Goal: Contribute content: Contribute content

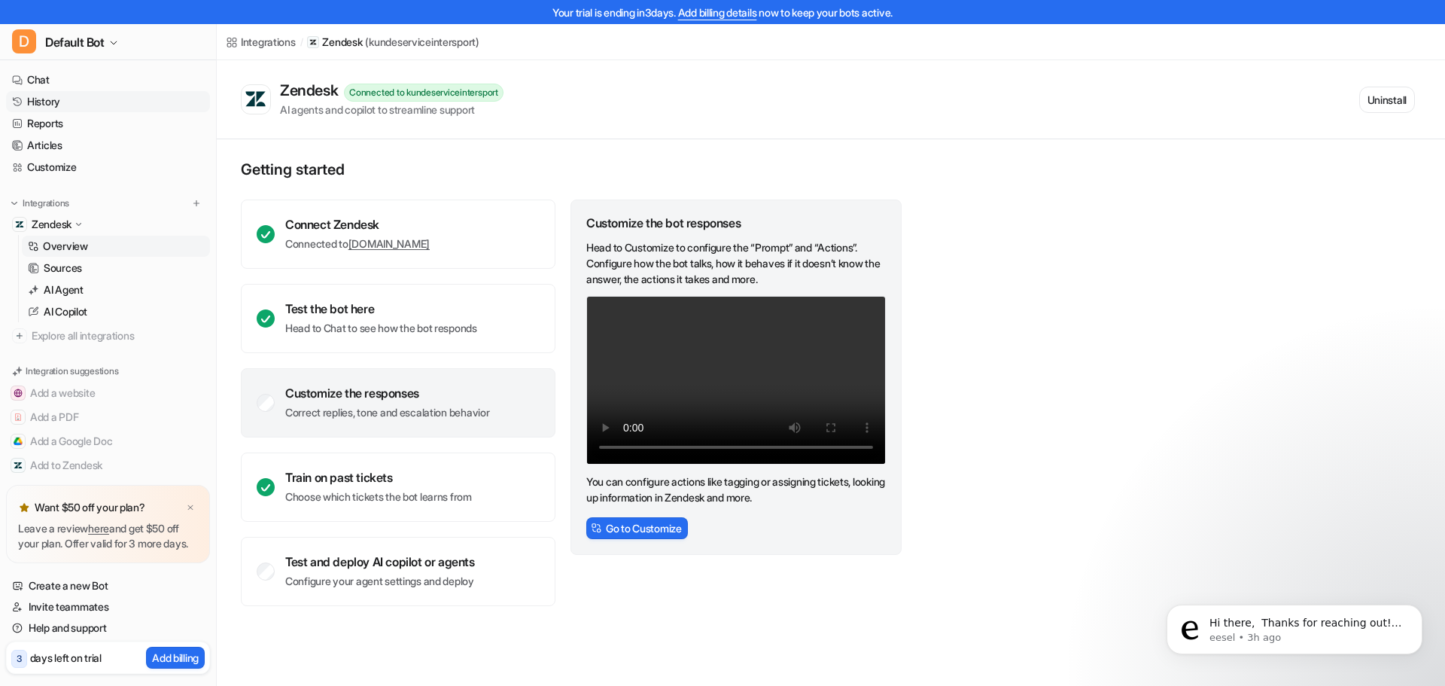
click at [53, 105] on link "History" at bounding box center [108, 101] width 204 height 21
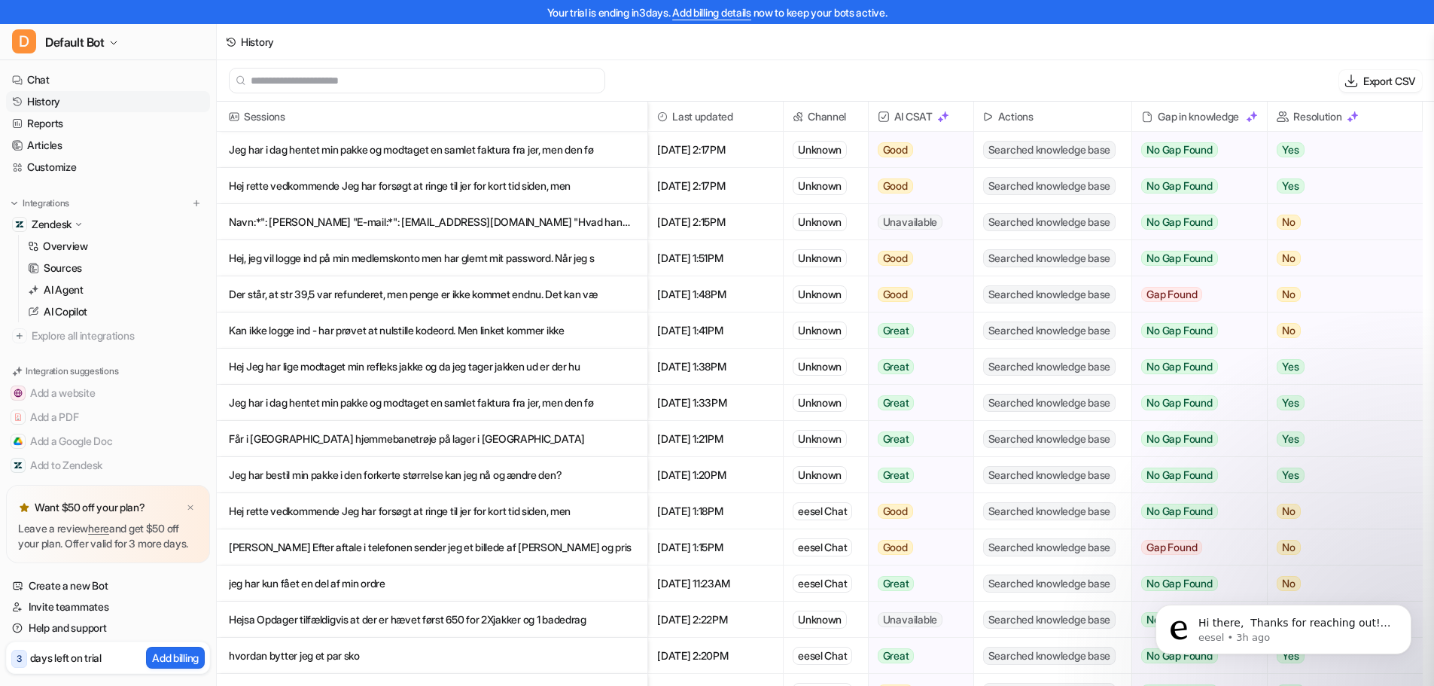
click at [413, 297] on p "Der står, at str 39,5 var refunderet, men penge er ikke kommet endnu. Det kan væ" at bounding box center [432, 294] width 407 height 36
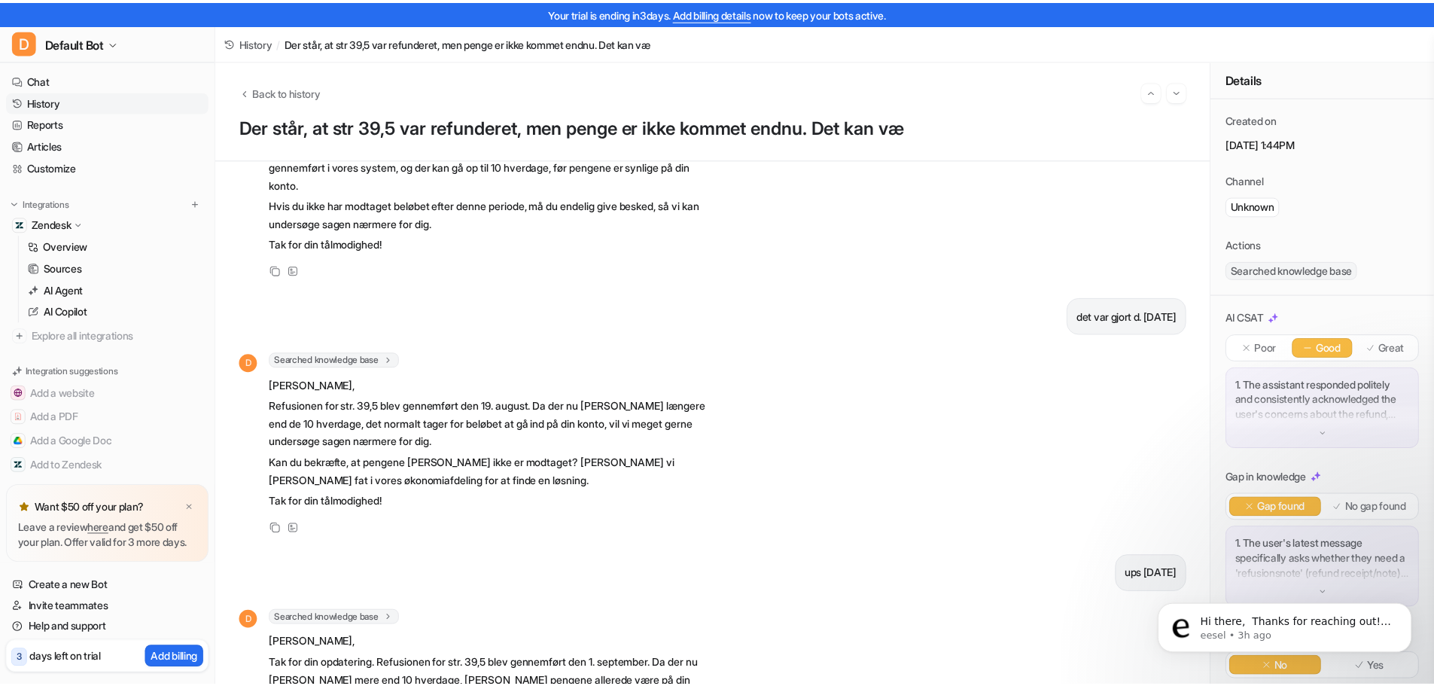
scroll to position [812, 0]
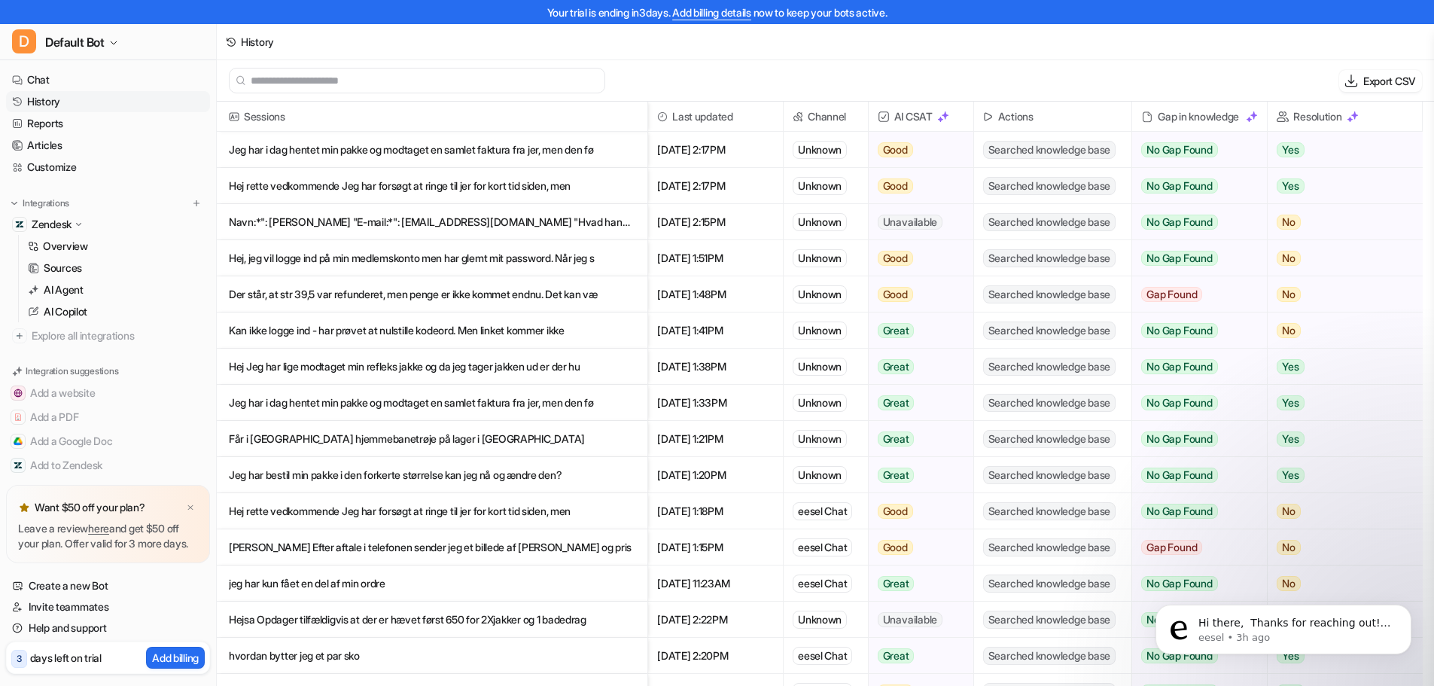
click at [348, 478] on p "Jeg har bestil min pakke i den forkerte størrelse kan jeg nå og ændre den?" at bounding box center [432, 475] width 407 height 36
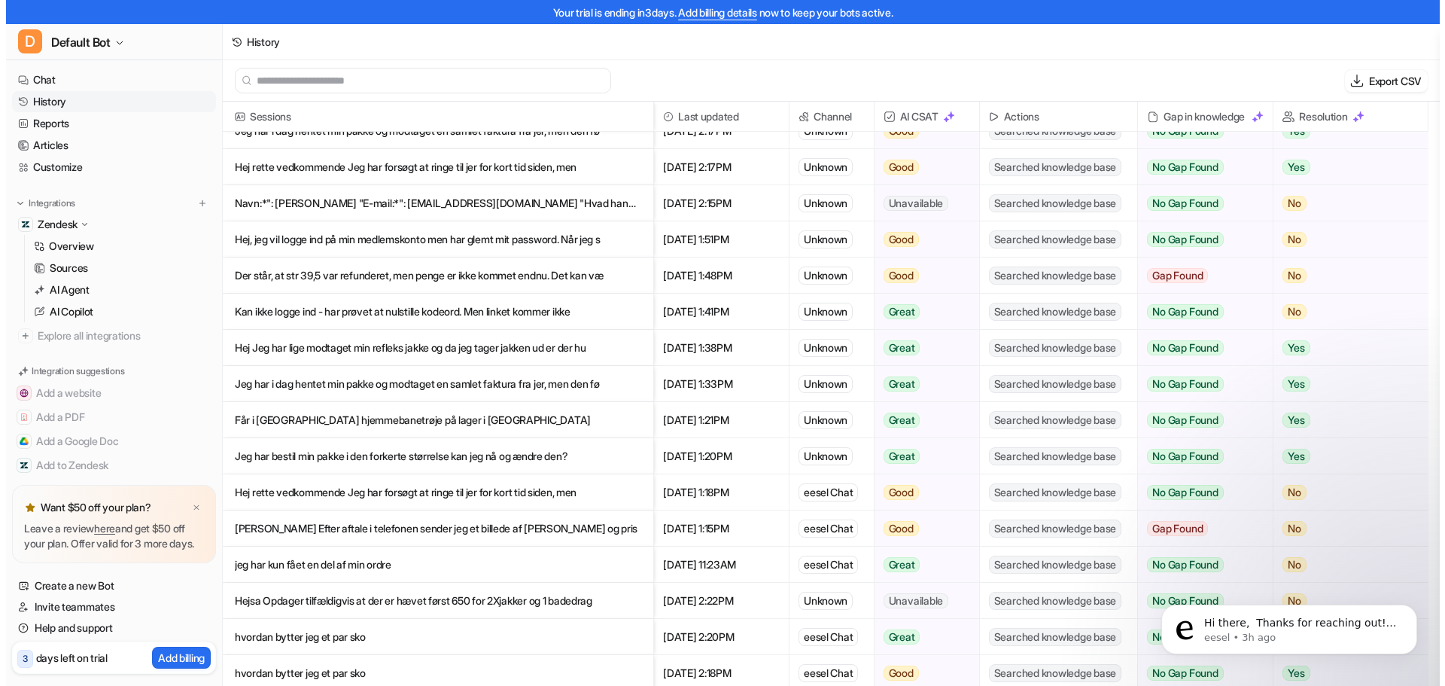
scroll to position [34, 0]
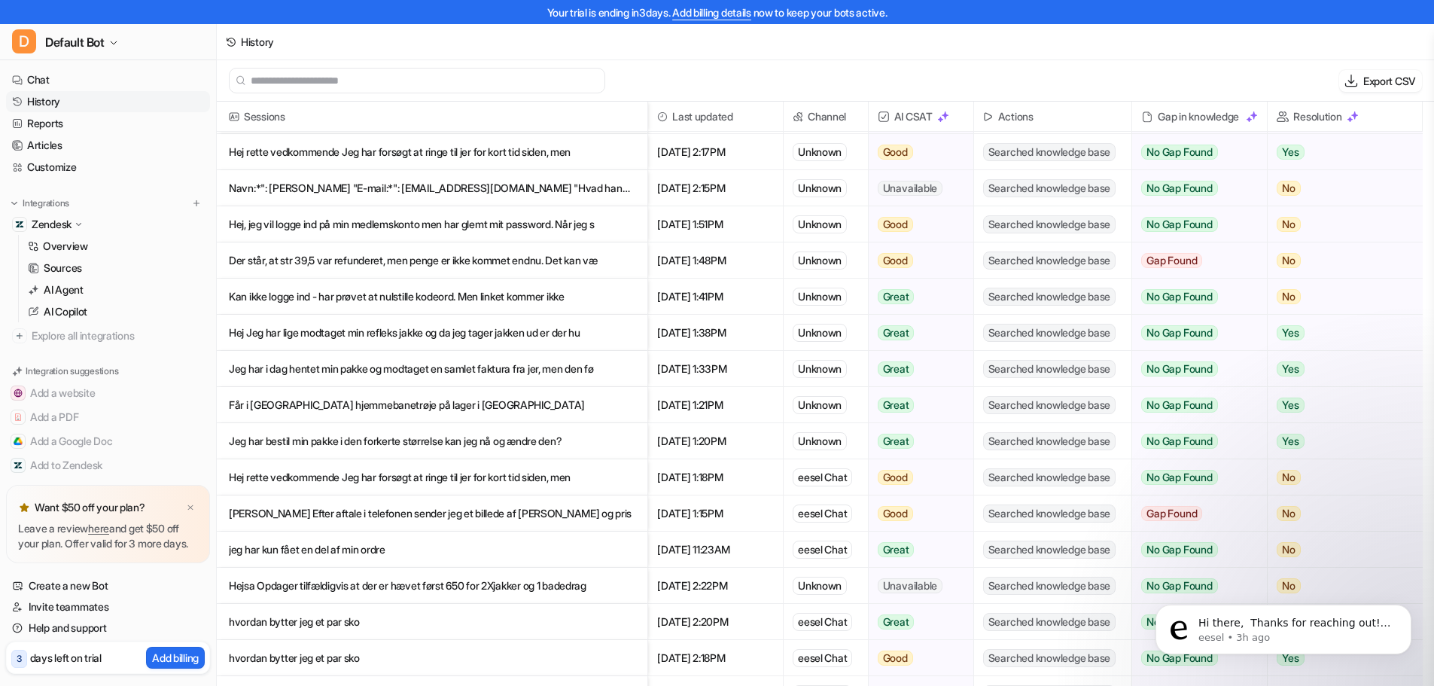
click at [300, 555] on p "jeg har kun fået en del af min ordre" at bounding box center [432, 549] width 407 height 36
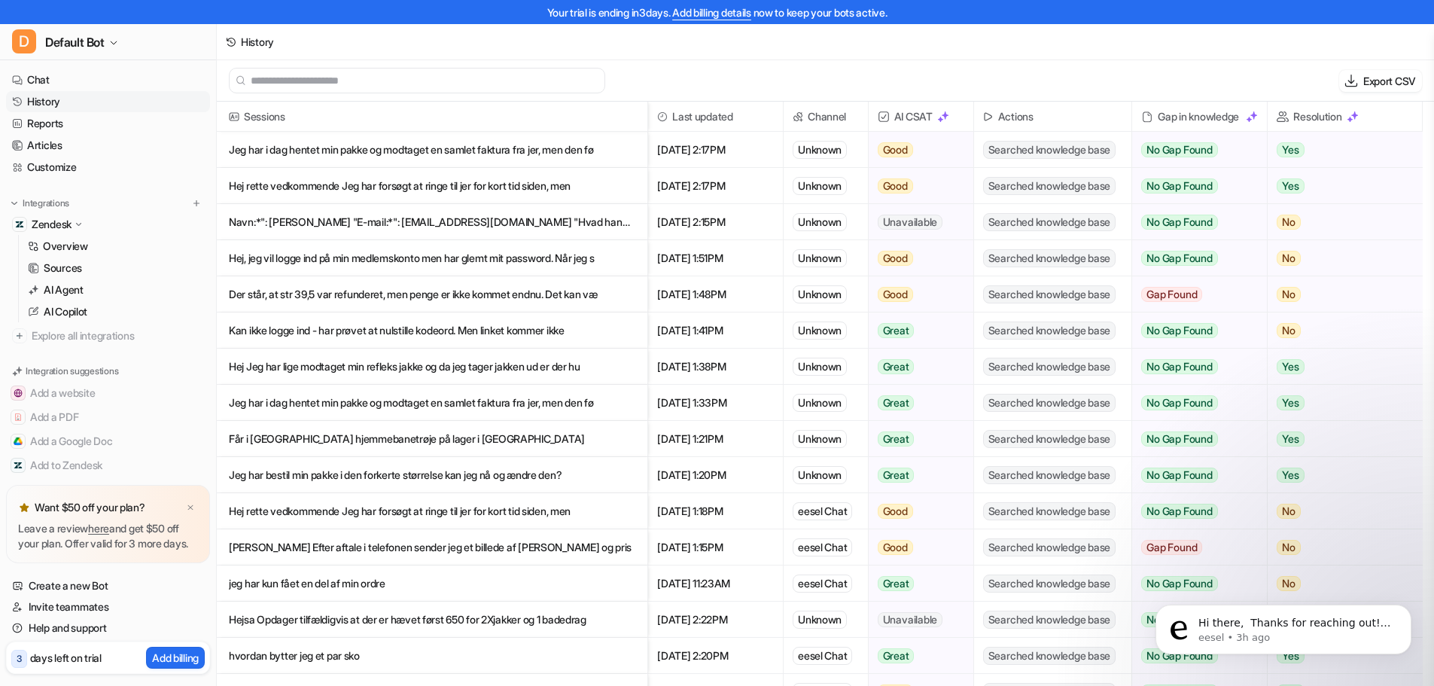
click at [407, 148] on p "Jeg har i dag hentet min pakke og modtaget en samlet faktura fra jer, men den fø" at bounding box center [432, 150] width 407 height 36
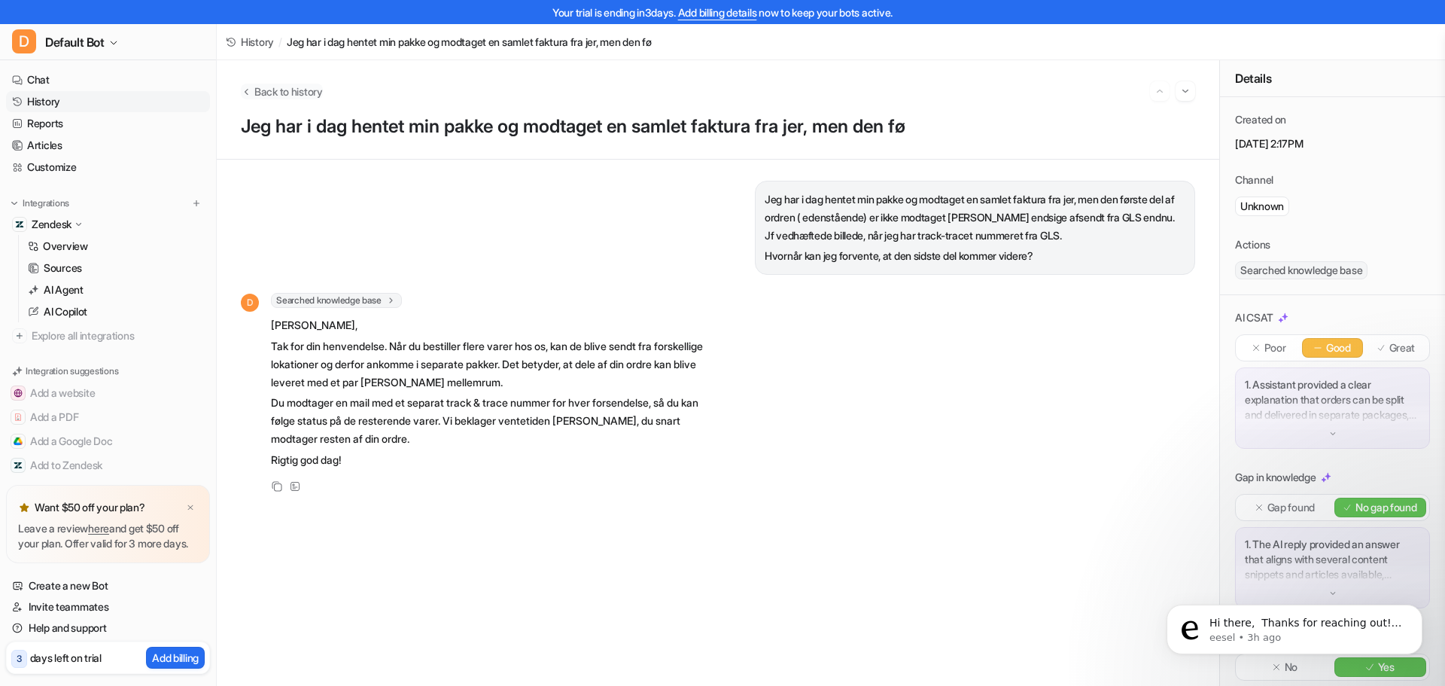
click at [272, 99] on span "Back to history" at bounding box center [288, 92] width 69 height 16
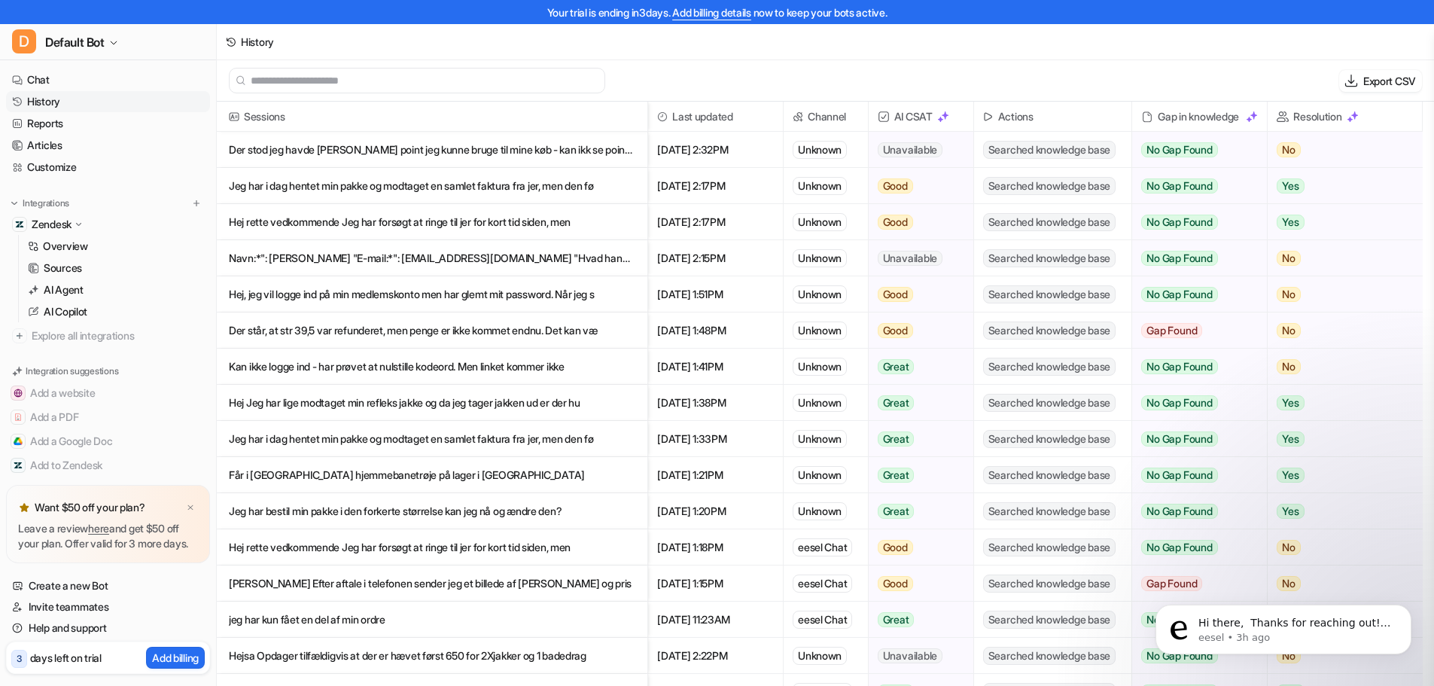
click at [342, 157] on p "Der stod jeg havde [PERSON_NAME] point jeg kunne bruge til mine køb - kan ikk s…" at bounding box center [432, 150] width 407 height 36
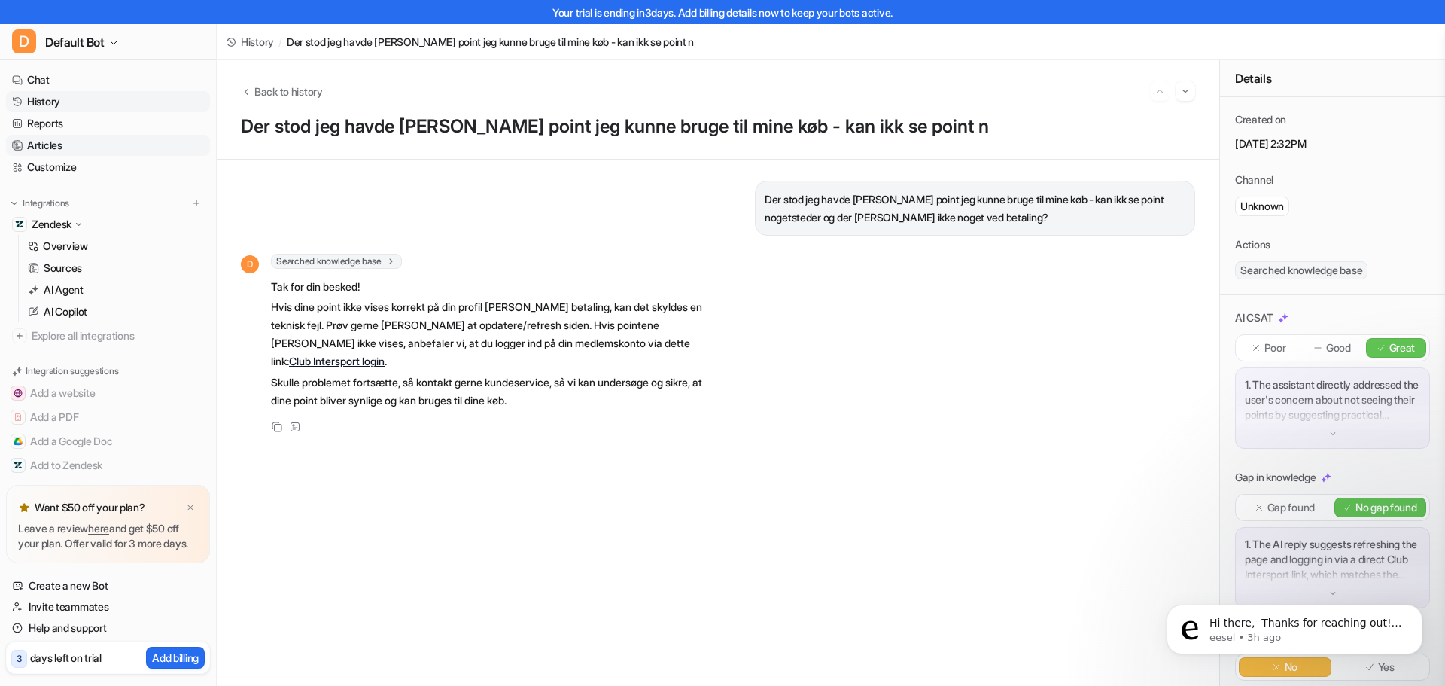
click at [55, 150] on link "Articles" at bounding box center [108, 145] width 204 height 21
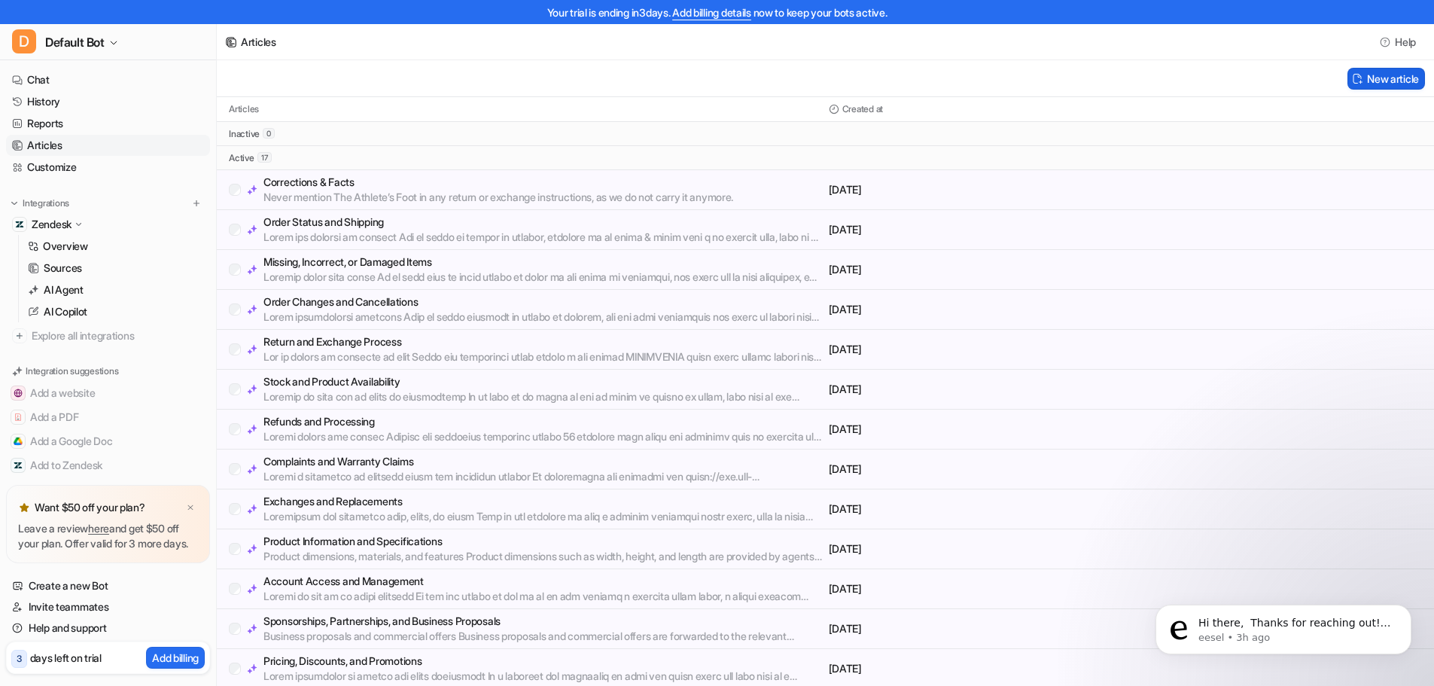
click at [1384, 81] on button "New article" at bounding box center [1387, 79] width 78 height 22
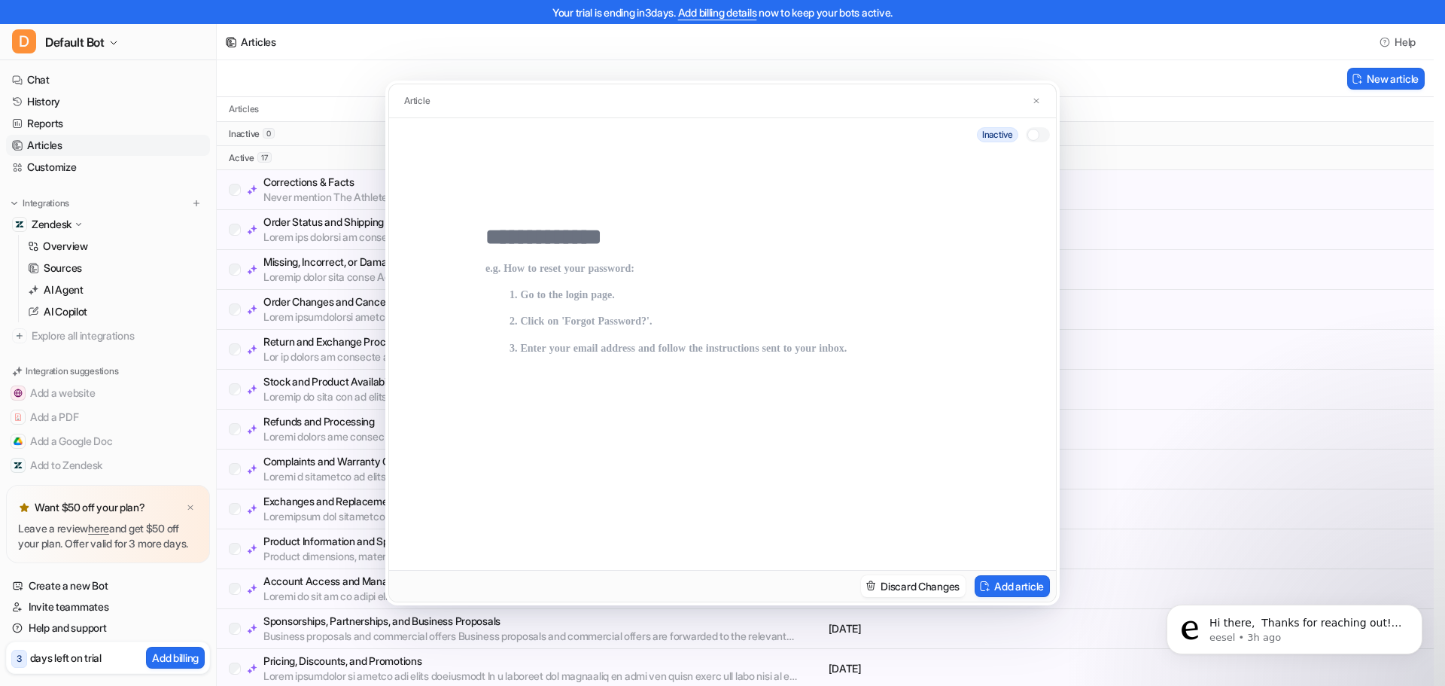
click at [583, 295] on p at bounding box center [723, 401] width 474 height 277
click at [616, 314] on p at bounding box center [723, 401] width 474 height 277
click at [616, 329] on p at bounding box center [723, 401] width 474 height 277
click at [611, 355] on p at bounding box center [723, 401] width 474 height 277
click at [1037, 102] on img at bounding box center [1036, 101] width 9 height 10
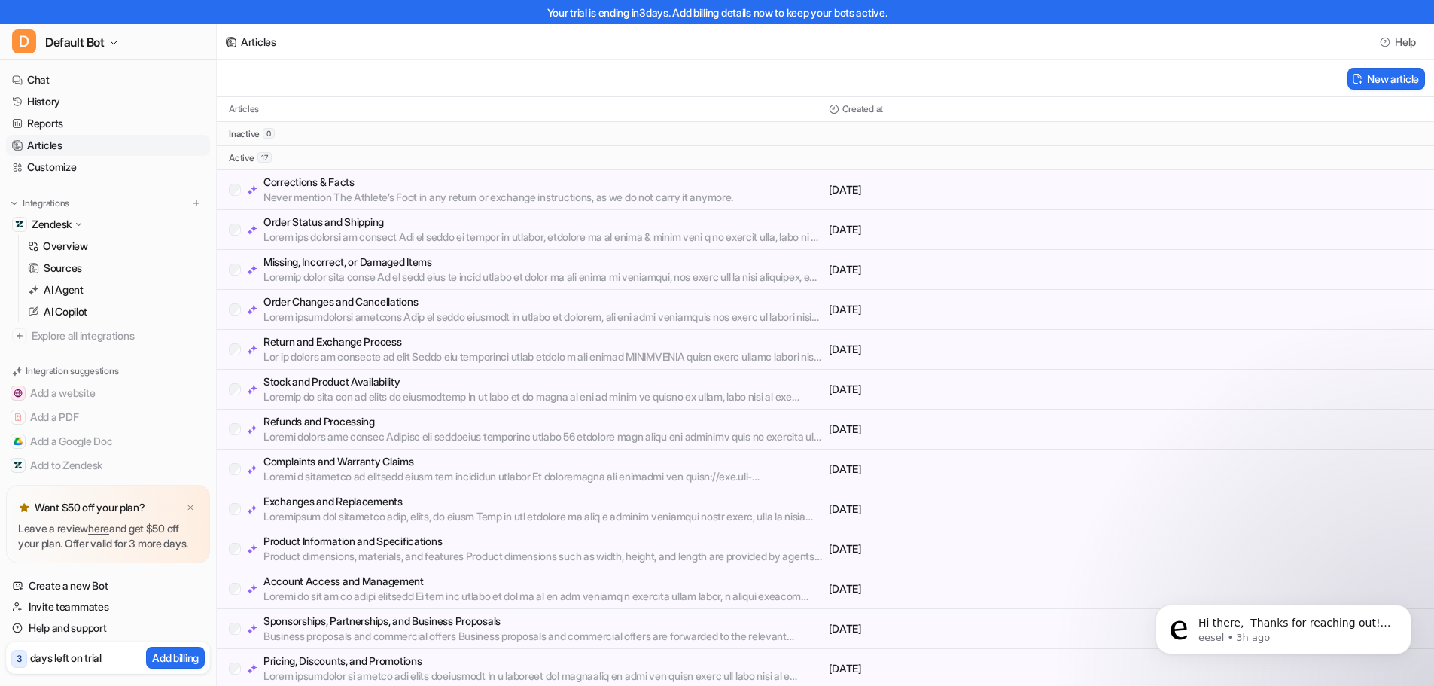
click at [1348, 68] on button "New article" at bounding box center [1387, 79] width 78 height 22
